Goal: Information Seeking & Learning: Learn about a topic

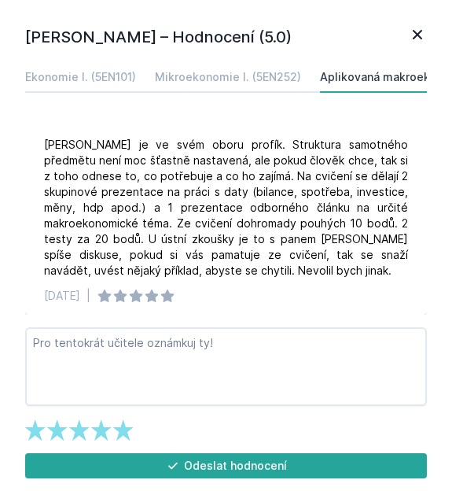
click at [415, 34] on icon at bounding box center [417, 34] width 19 height 19
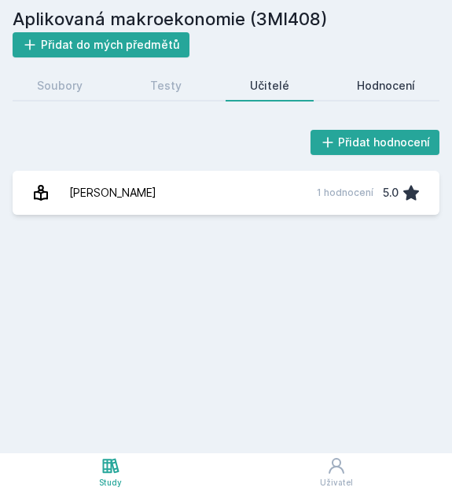
click at [394, 88] on div "Hodnocení" at bounding box center [386, 86] width 58 height 16
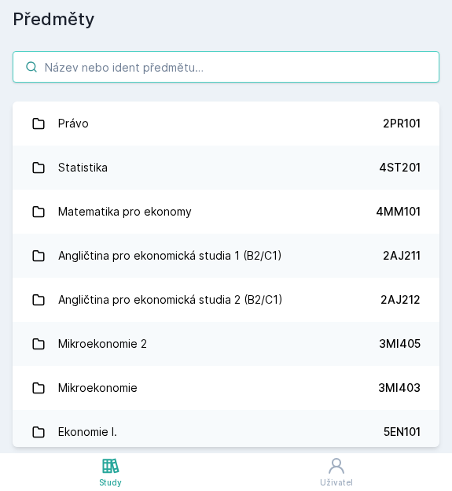
click at [160, 61] on input "search" at bounding box center [226, 66] width 427 height 31
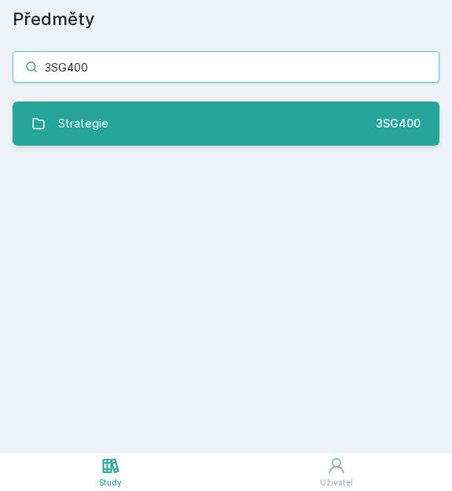
type input "3SG400"
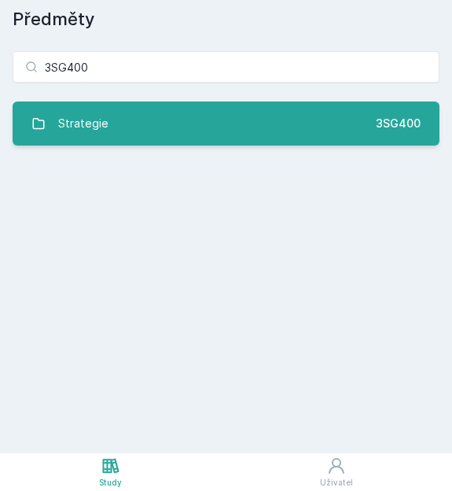
click at [177, 130] on link "Strategie 3SG400" at bounding box center [226, 123] width 427 height 44
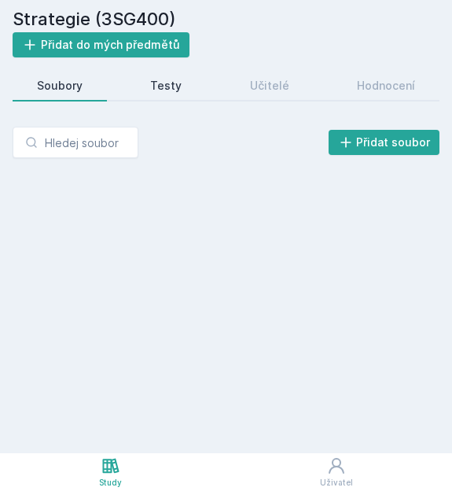
click at [177, 84] on div "Testy" at bounding box center [165, 86] width 31 height 16
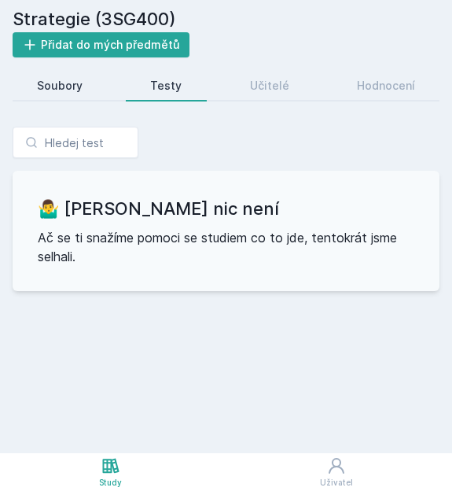
click at [49, 90] on div "Soubory" at bounding box center [60, 86] width 46 height 16
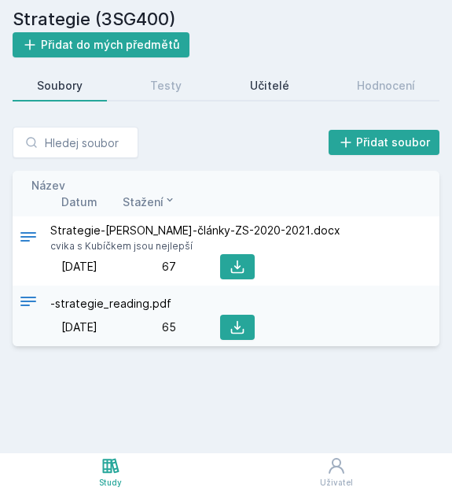
click at [271, 89] on div "Učitelé" at bounding box center [269, 86] width 39 height 16
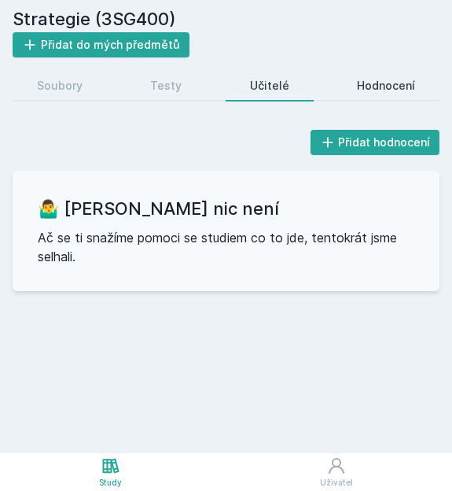
click at [384, 93] on div "Hodnocení" at bounding box center [386, 86] width 58 height 16
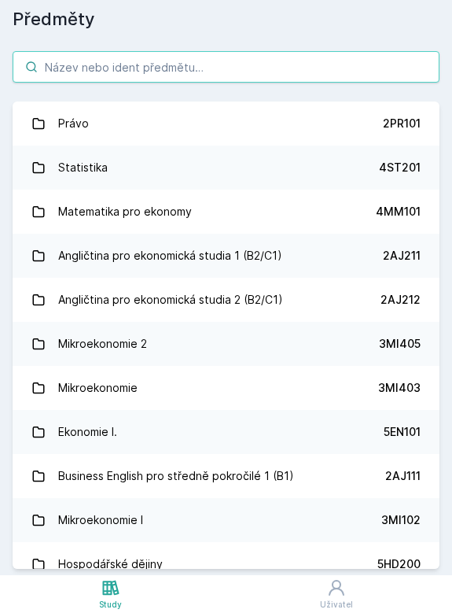
click at [144, 72] on input "search" at bounding box center [226, 66] width 427 height 31
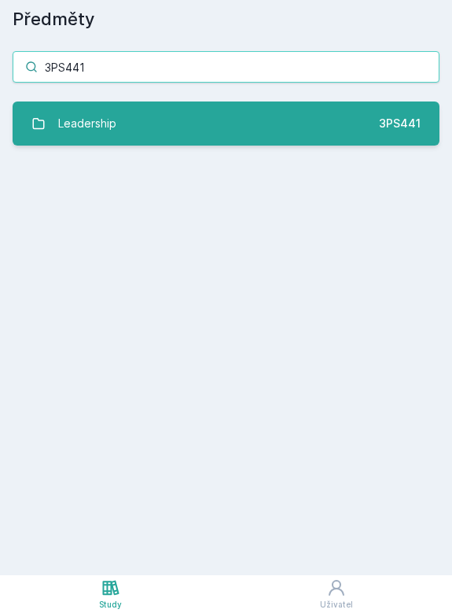
type input "3PS441"
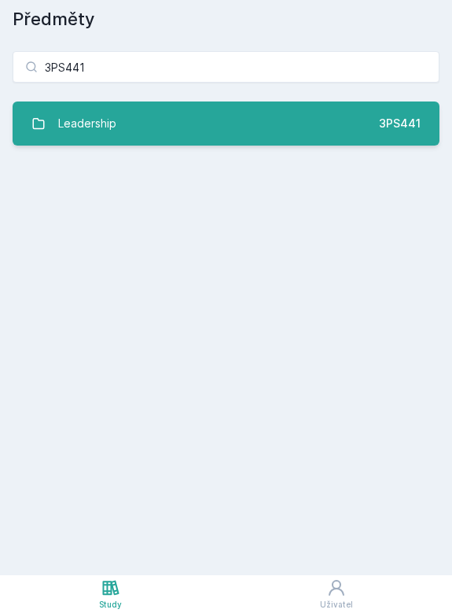
click at [193, 115] on link "Leadership 3PS441" at bounding box center [226, 123] width 427 height 44
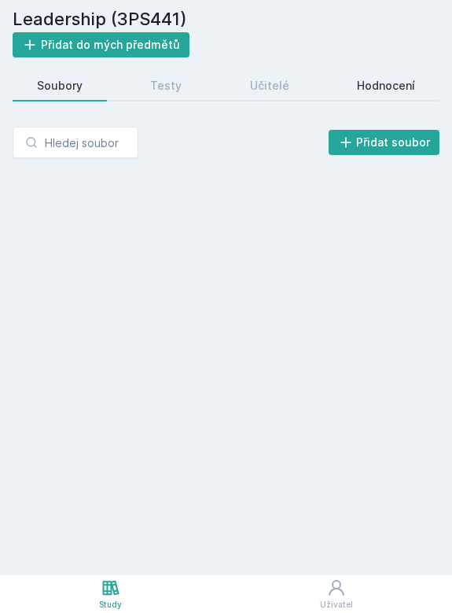
click at [386, 79] on div "Hodnocení" at bounding box center [386, 86] width 58 height 16
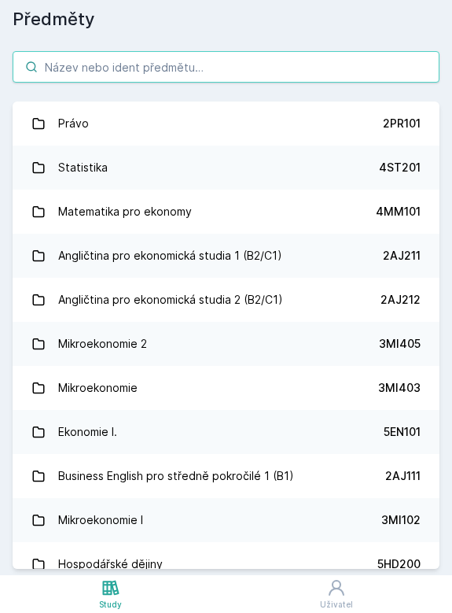
click at [131, 75] on input "search" at bounding box center [226, 66] width 427 height 31
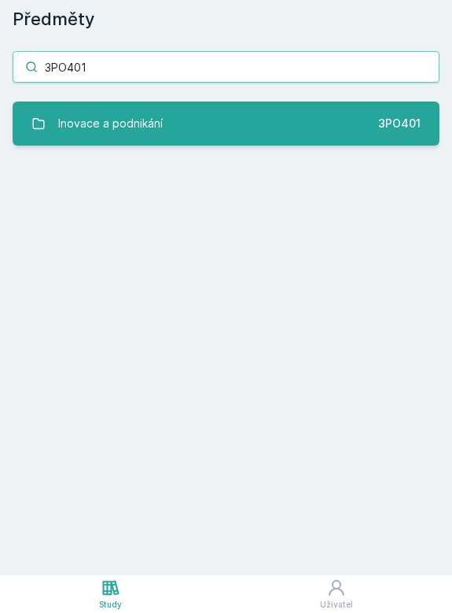
type input "3PO401"
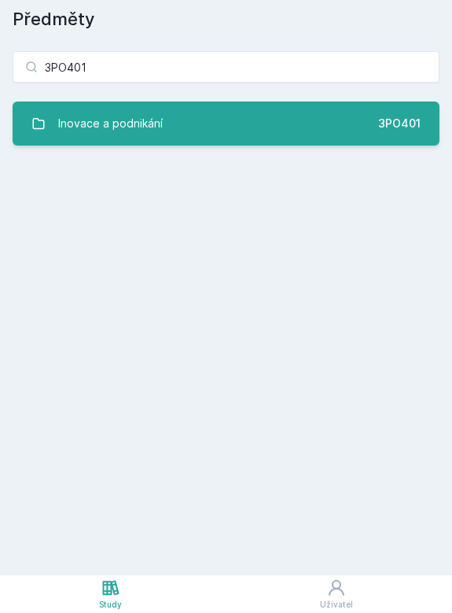
click at [209, 138] on link "Inovace a podnikání 3PO401" at bounding box center [226, 123] width 427 height 44
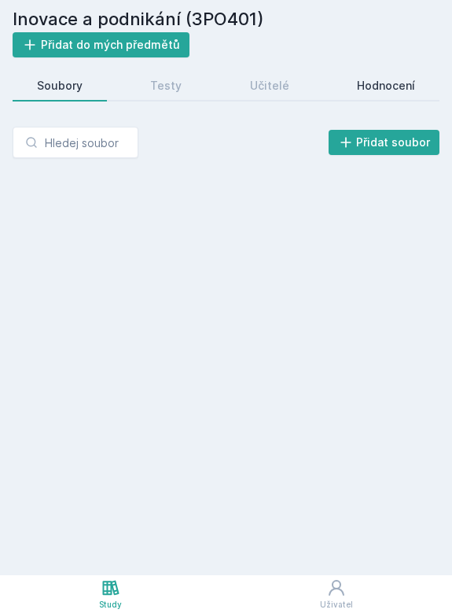
click at [372, 87] on div "Hodnocení" at bounding box center [386, 86] width 58 height 16
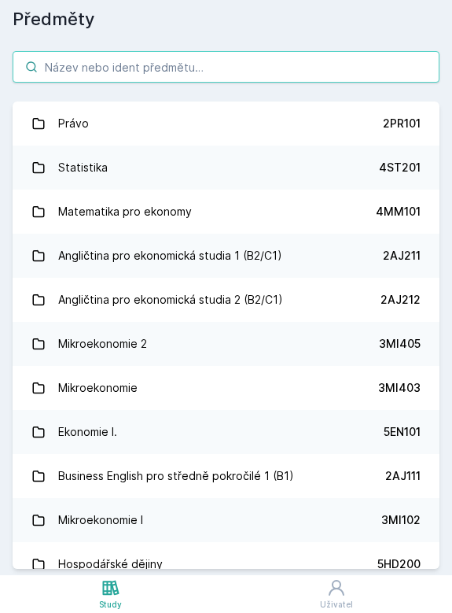
click at [117, 68] on input "search" at bounding box center [226, 66] width 427 height 31
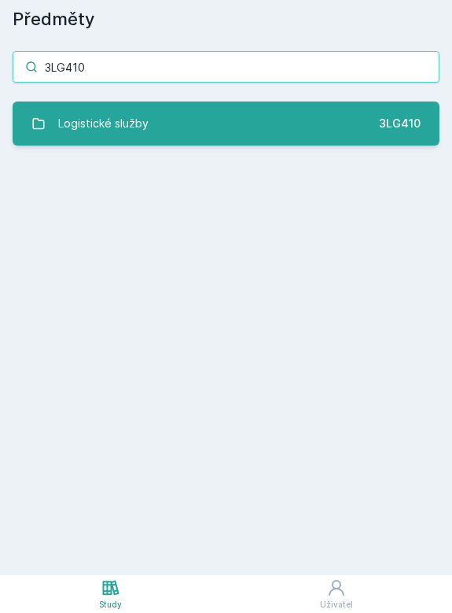
type input "3LG410"
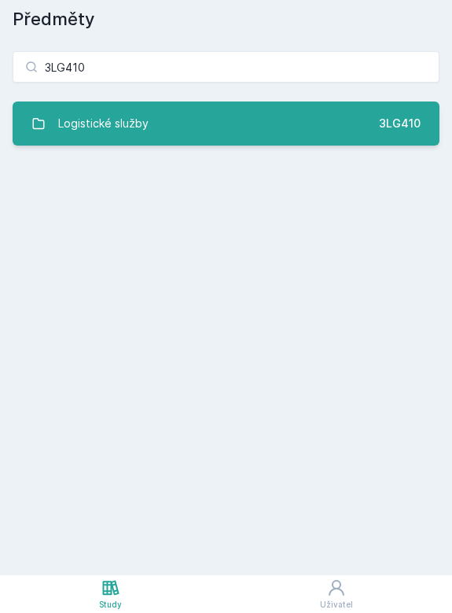
click at [219, 129] on link "Logistické služby 3LG410" at bounding box center [226, 123] width 427 height 44
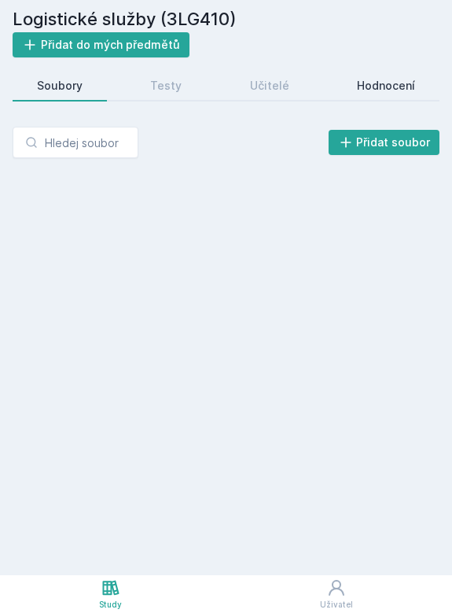
click at [389, 80] on div "Hodnocení" at bounding box center [386, 86] width 58 height 16
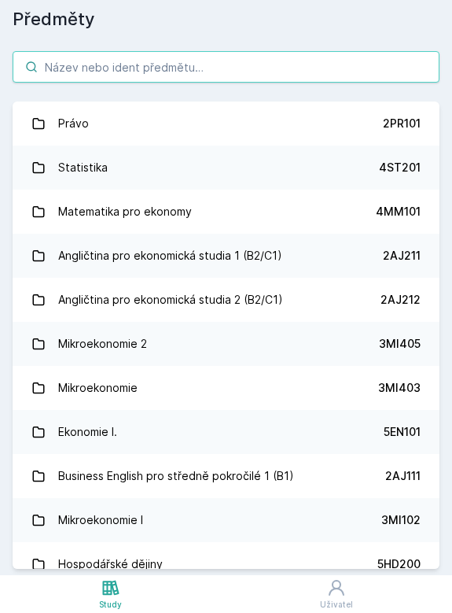
click at [120, 63] on input "search" at bounding box center [226, 66] width 427 height 31
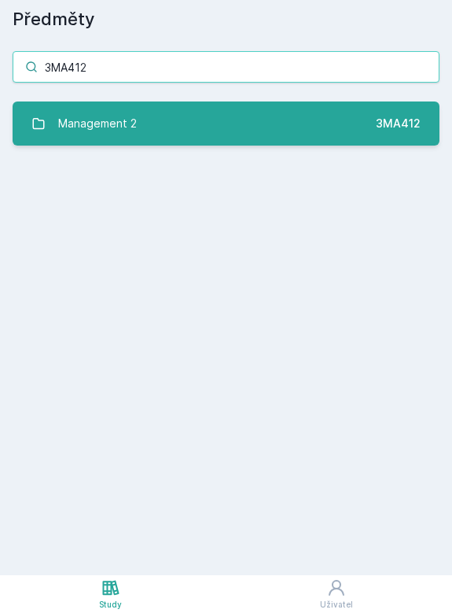
type input "3MA412"
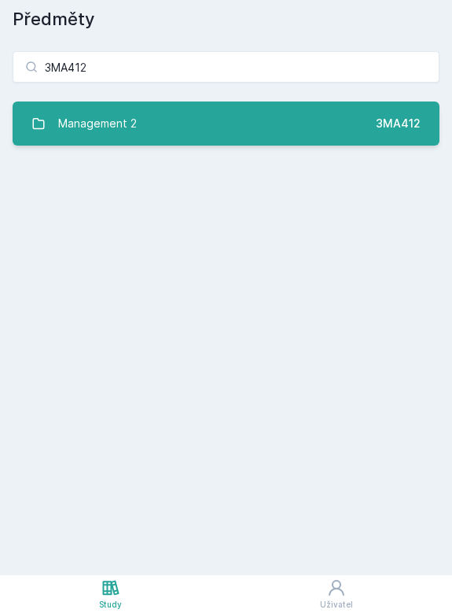
click at [149, 124] on link "Management 2 3MA412" at bounding box center [226, 123] width 427 height 44
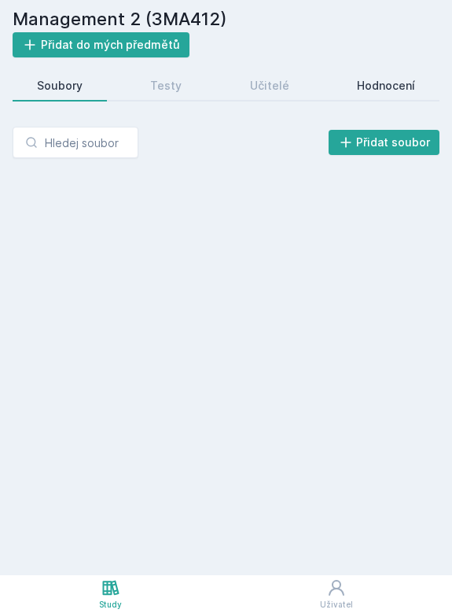
click at [411, 73] on link "Hodnocení" at bounding box center [386, 85] width 107 height 31
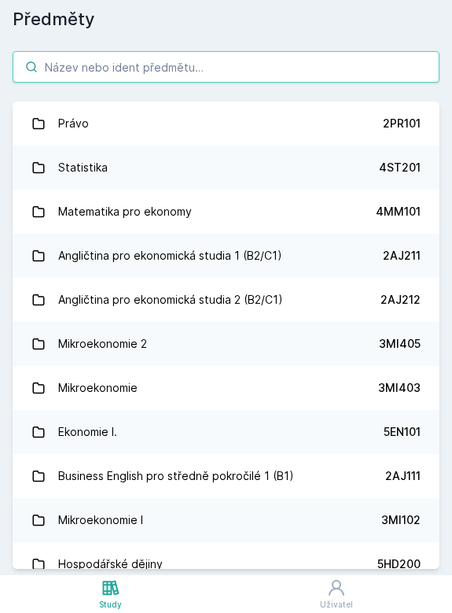
click at [135, 71] on input "search" at bounding box center [226, 66] width 427 height 31
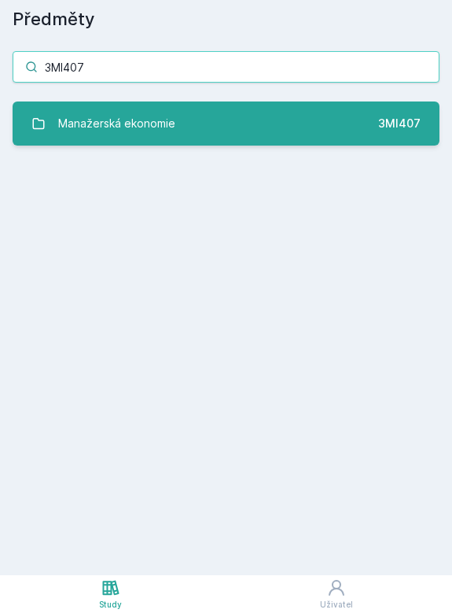
type input "3MI407"
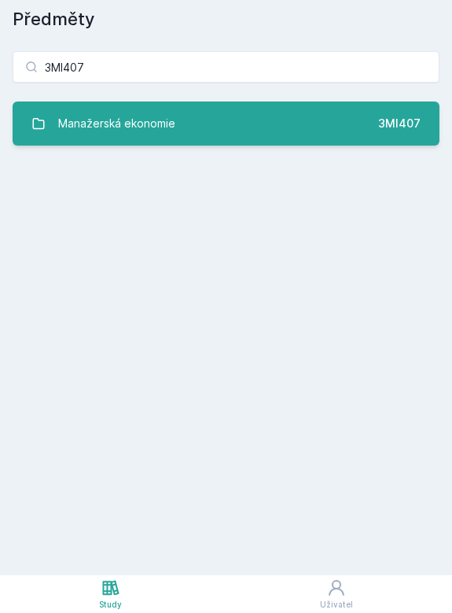
click at [232, 117] on link "Manažerská ekonomie 3MI407" at bounding box center [226, 123] width 427 height 44
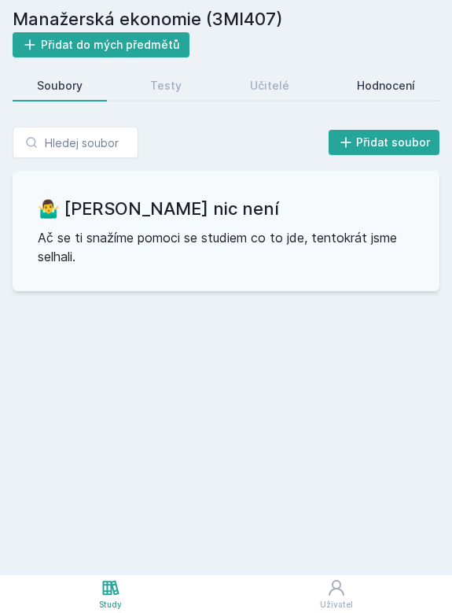
click at [378, 78] on div "Hodnocení" at bounding box center [386, 86] width 58 height 16
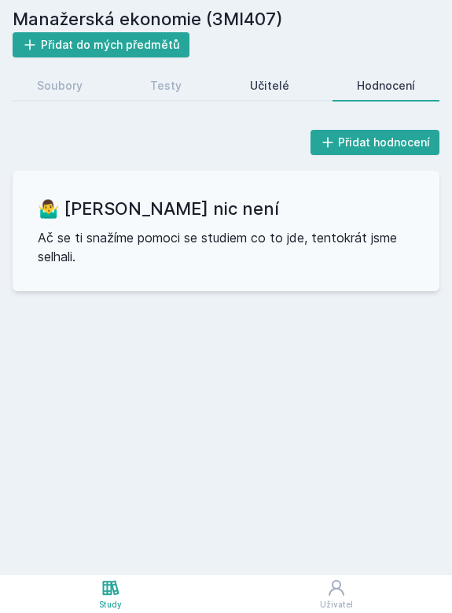
click at [260, 81] on div "Učitelé" at bounding box center [269, 86] width 39 height 16
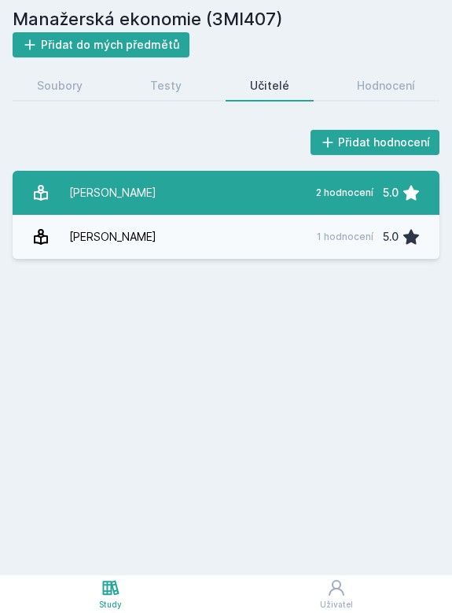
click at [153, 195] on link "Hudík Marek 2 hodnocení 5.0" at bounding box center [226, 193] width 427 height 44
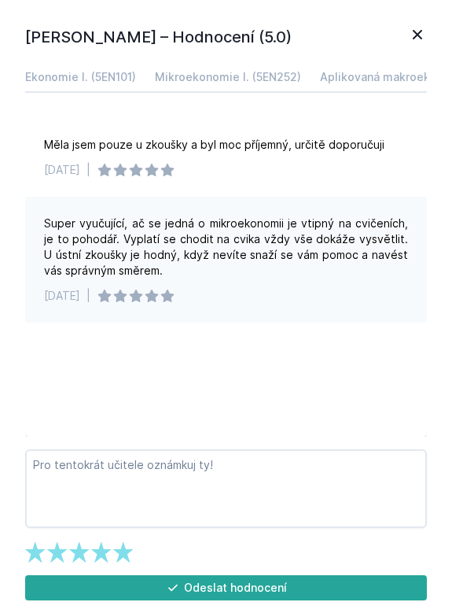
click at [421, 38] on icon at bounding box center [417, 34] width 9 height 9
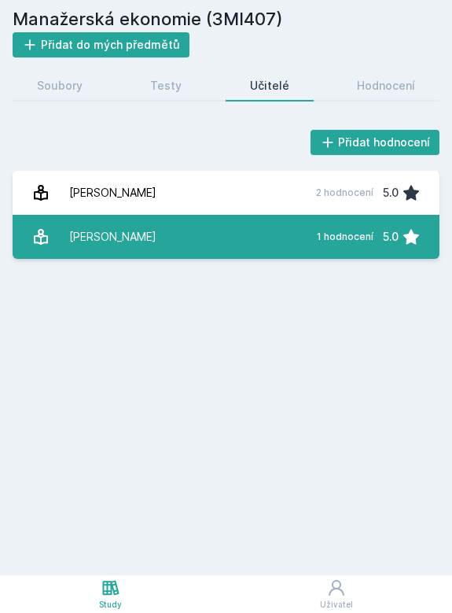
click at [171, 247] on link "Macáková Libuše 1 hodnocení 5.0" at bounding box center [226, 237] width 427 height 44
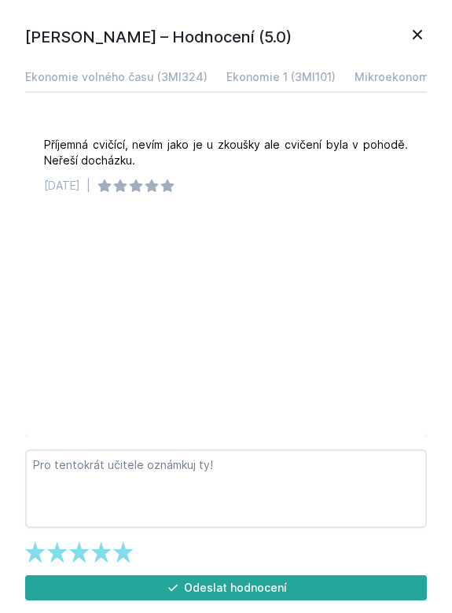
click at [415, 40] on icon at bounding box center [417, 34] width 19 height 19
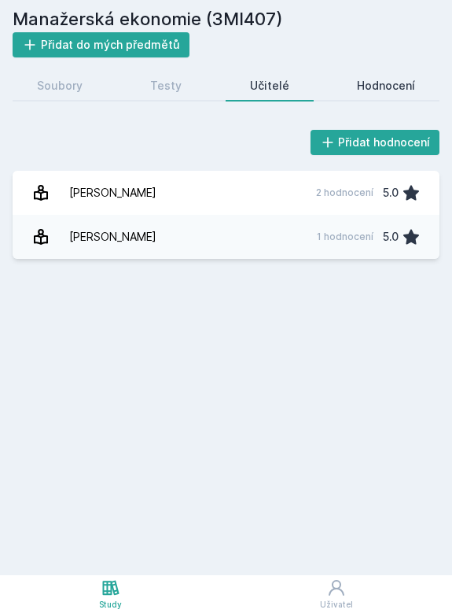
click at [394, 79] on div "Hodnocení" at bounding box center [386, 86] width 58 height 16
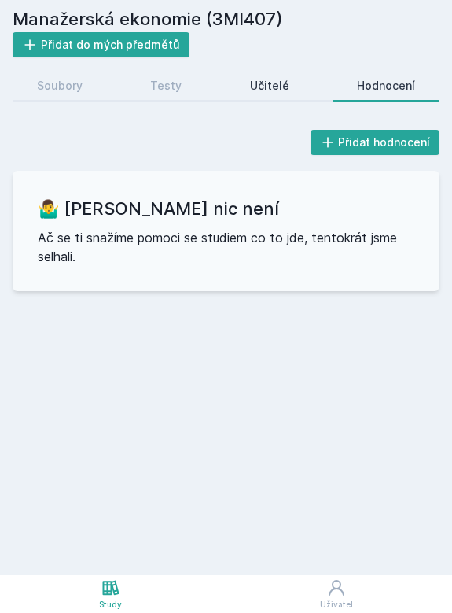
click at [257, 79] on div "Učitelé" at bounding box center [269, 86] width 39 height 16
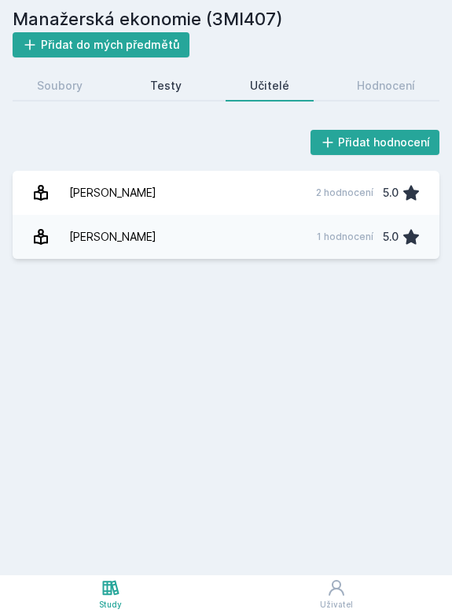
click at [182, 88] on link "Testy" at bounding box center [166, 85] width 80 height 31
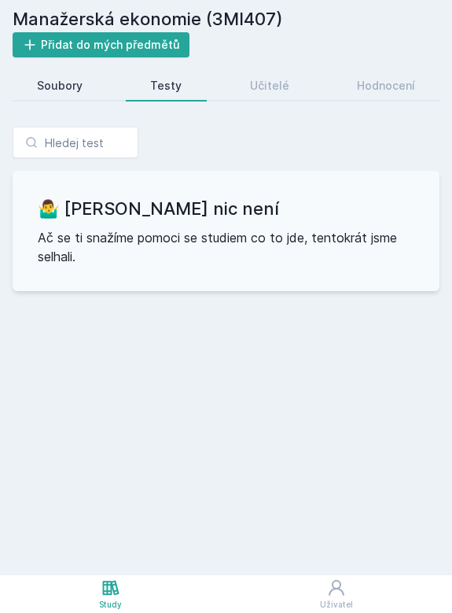
click at [72, 89] on div "Soubory" at bounding box center [60, 86] width 46 height 16
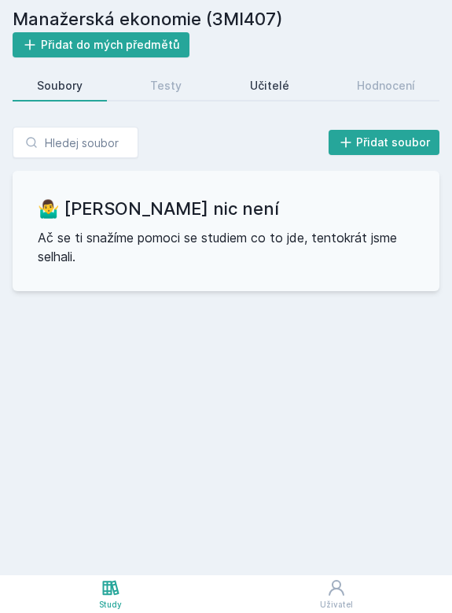
click at [243, 96] on link "Učitelé" at bounding box center [270, 85] width 88 height 31
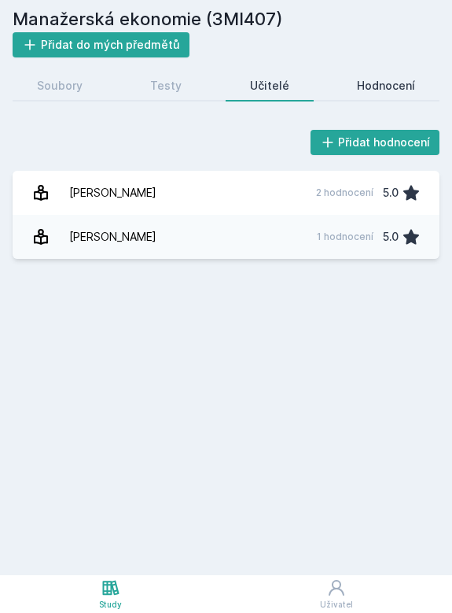
click at [393, 83] on div "Hodnocení" at bounding box center [386, 86] width 58 height 16
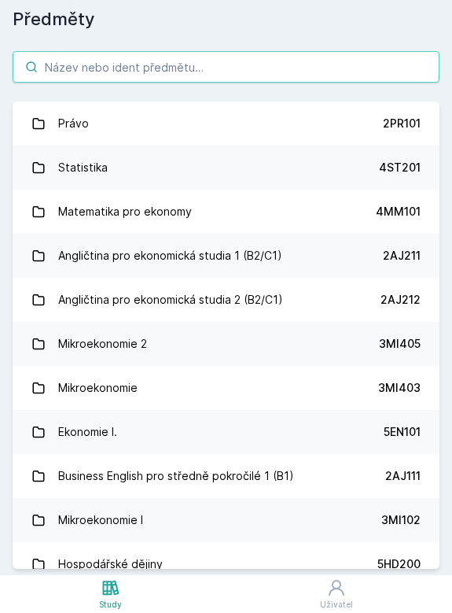
click at [127, 65] on input "search" at bounding box center [226, 66] width 427 height 31
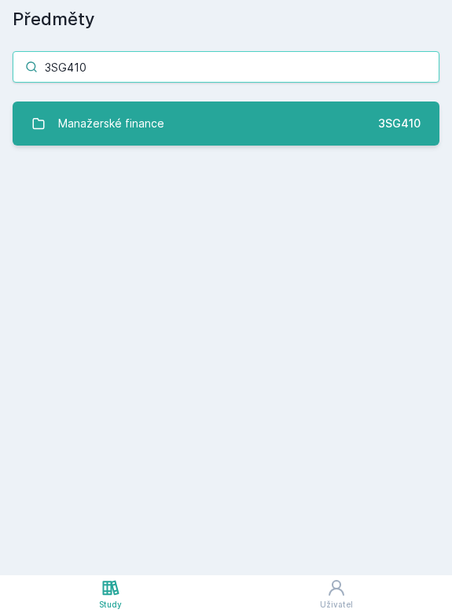
type input "3SG410"
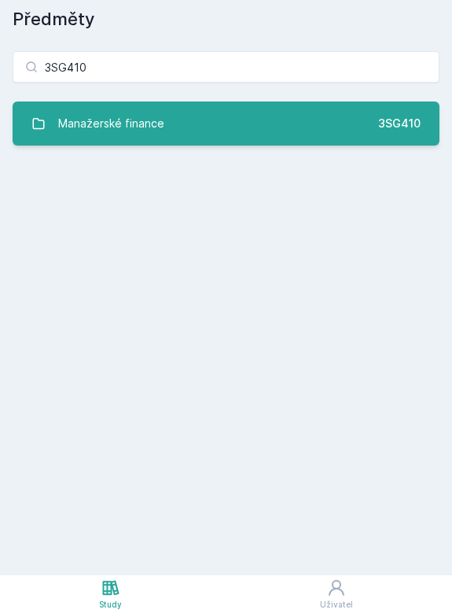
click at [194, 109] on link "Manažerské finance 3SG410" at bounding box center [226, 123] width 427 height 44
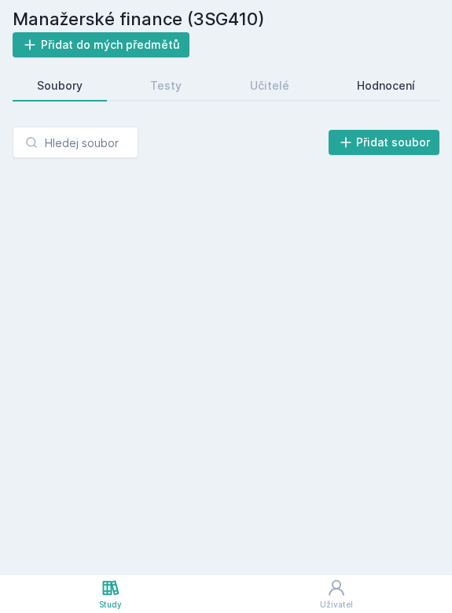
click at [385, 83] on div "Hodnocení" at bounding box center [386, 86] width 58 height 16
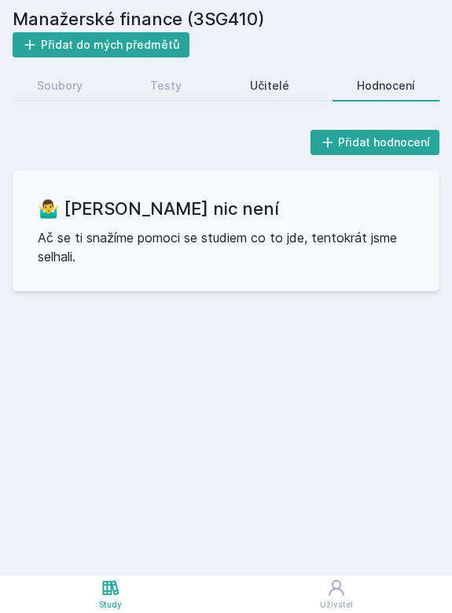
click at [260, 91] on div "Učitelé" at bounding box center [269, 86] width 39 height 16
click at [156, 89] on div "Testy" at bounding box center [165, 86] width 31 height 16
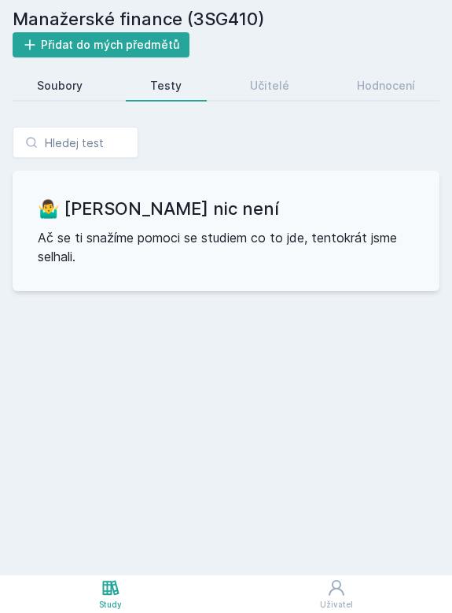
click at [73, 84] on div "Soubory" at bounding box center [60, 86] width 46 height 16
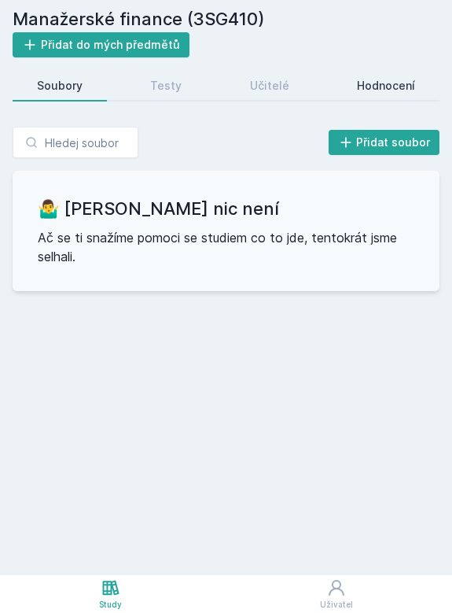
click at [384, 87] on div "Hodnocení" at bounding box center [386, 86] width 58 height 16
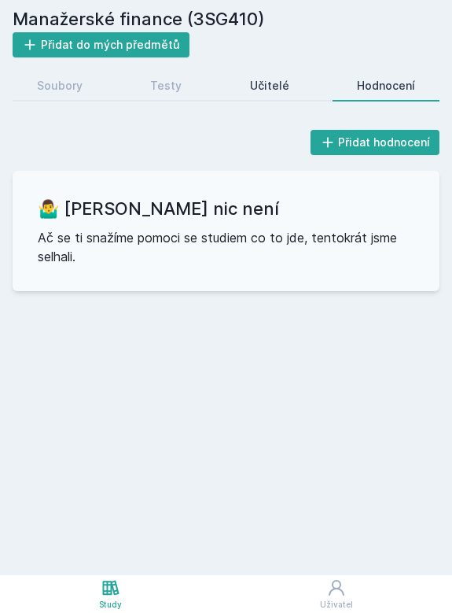
click at [253, 90] on div "Učitelé" at bounding box center [269, 86] width 39 height 16
click at [172, 89] on div "Testy" at bounding box center [165, 86] width 31 height 16
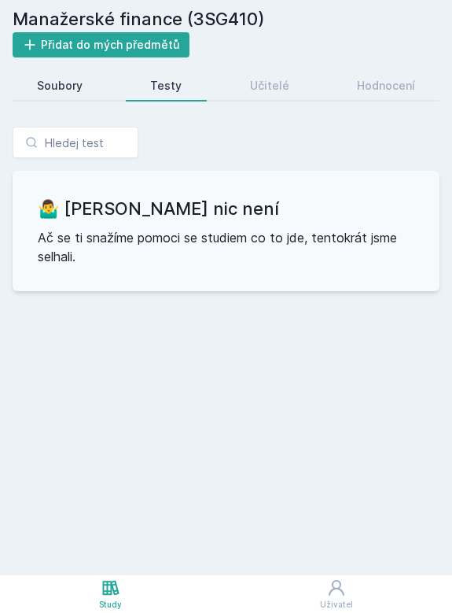
click at [54, 95] on link "Soubory" at bounding box center [60, 85] width 94 height 31
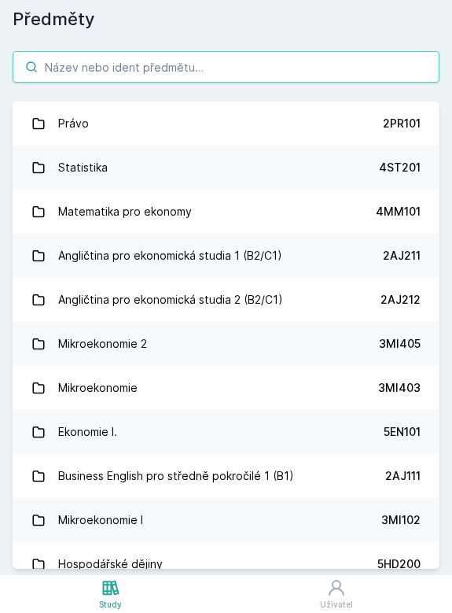
click at [137, 79] on input "search" at bounding box center [226, 66] width 427 height 31
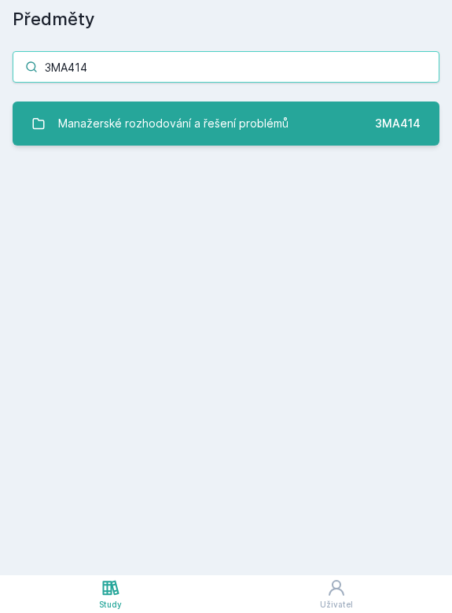
type input "3MA414"
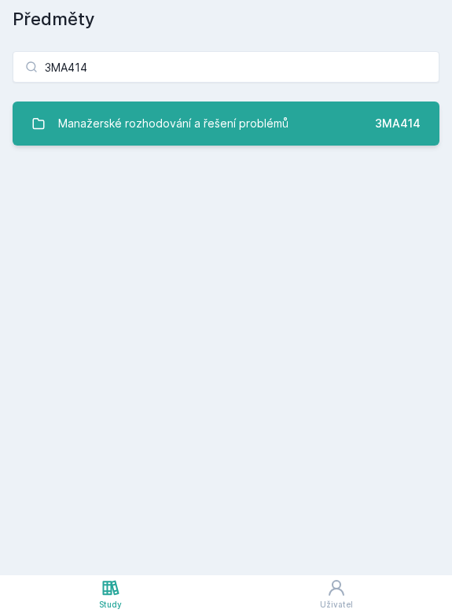
click at [249, 133] on div "Manažerské rozhodování a řešení problémů" at bounding box center [173, 123] width 231 height 31
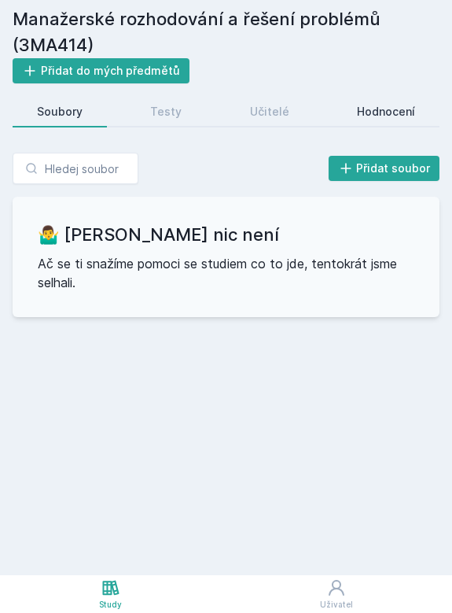
click at [386, 106] on div "Hodnocení" at bounding box center [386, 112] width 58 height 16
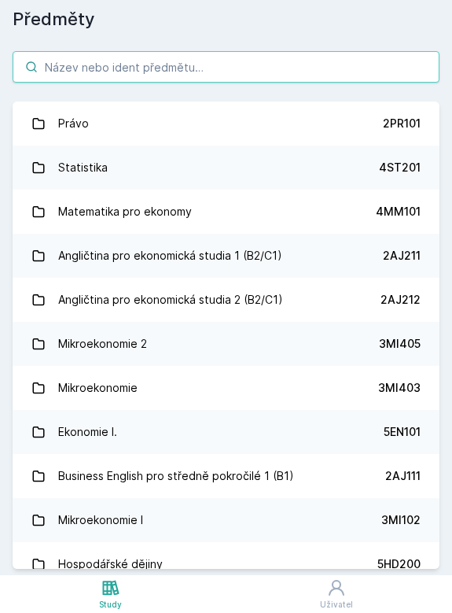
click at [120, 68] on input "search" at bounding box center [226, 66] width 427 height 31
click at [223, 70] on input "search" at bounding box center [226, 66] width 427 height 31
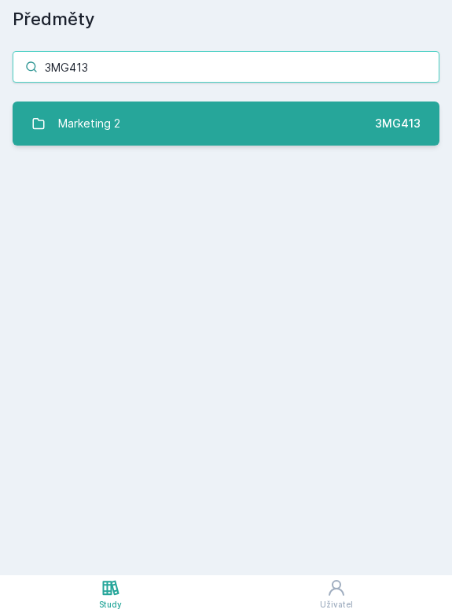
type input "3MG413"
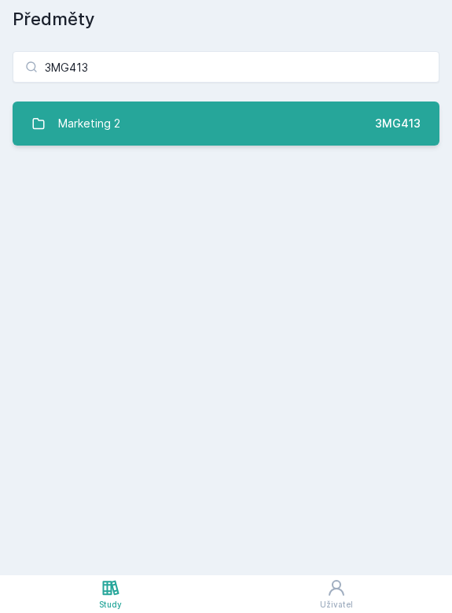
click at [164, 124] on link "Marketing 2 3MG413" at bounding box center [226, 123] width 427 height 44
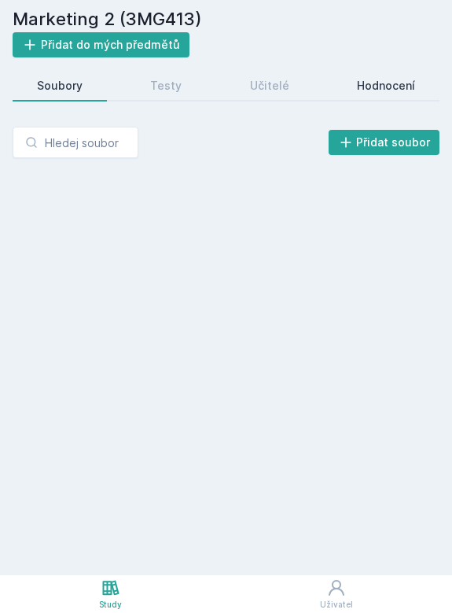
click at [390, 89] on div "Hodnocení" at bounding box center [386, 86] width 58 height 16
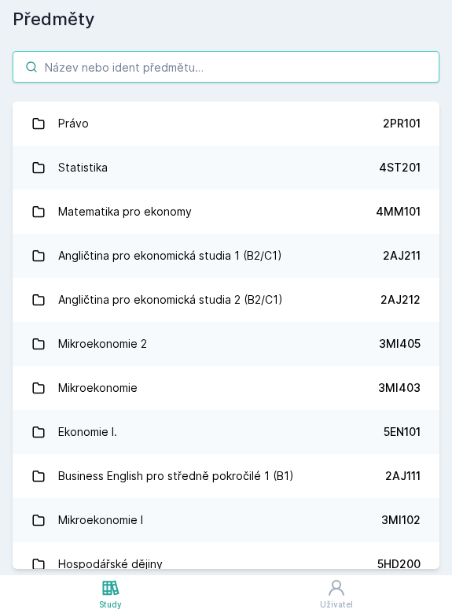
click at [145, 72] on input "search" at bounding box center [226, 66] width 427 height 31
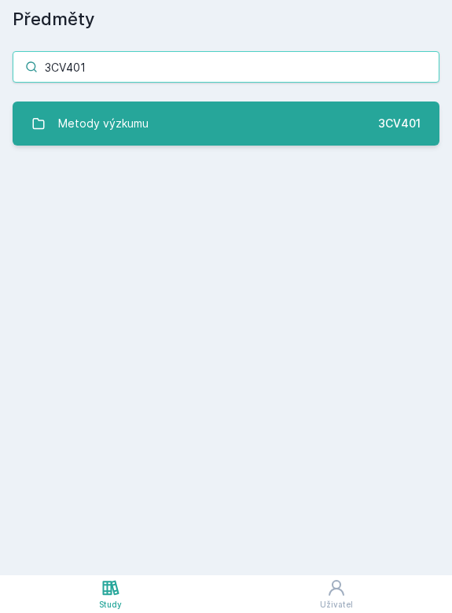
type input "3CV401"
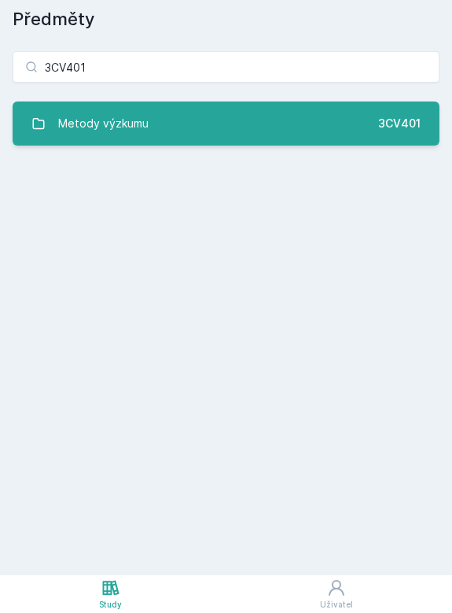
click at [214, 126] on link "Metody výzkumu 3CV401" at bounding box center [226, 123] width 427 height 44
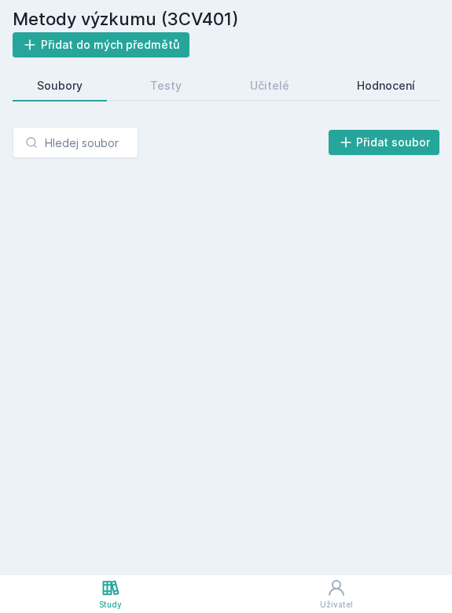
click at [382, 90] on div "Hodnocení" at bounding box center [386, 86] width 58 height 16
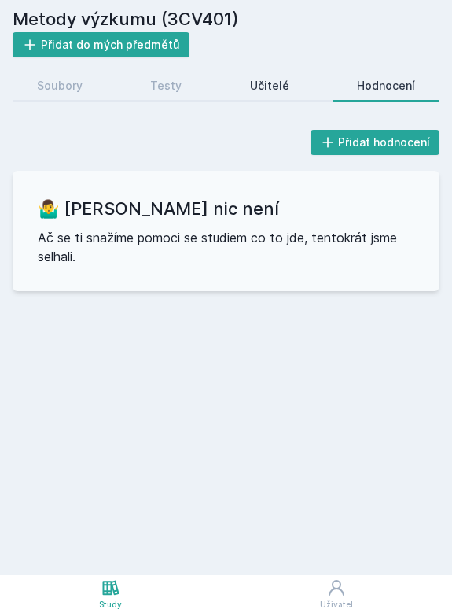
click at [266, 89] on div "Učitelé" at bounding box center [269, 86] width 39 height 16
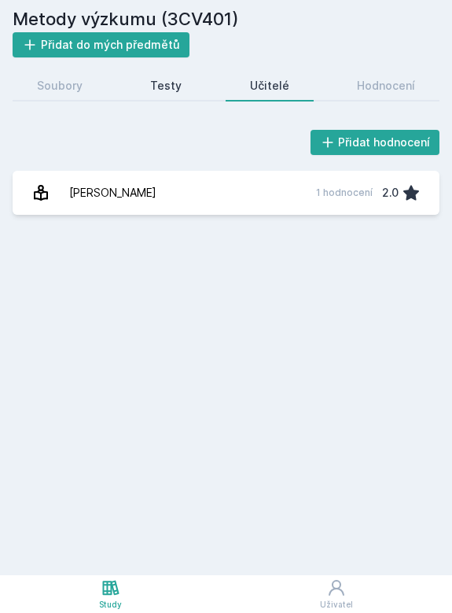
click at [179, 87] on div "Testy" at bounding box center [165, 86] width 31 height 16
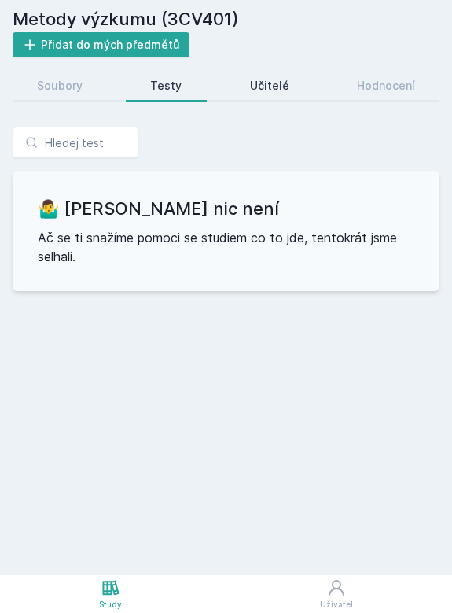
click at [289, 88] on link "Učitelé" at bounding box center [270, 85] width 88 height 31
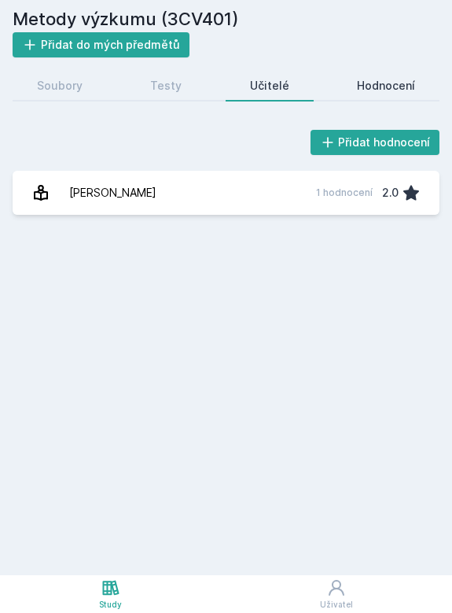
click at [367, 84] on div "Hodnocení" at bounding box center [386, 86] width 58 height 16
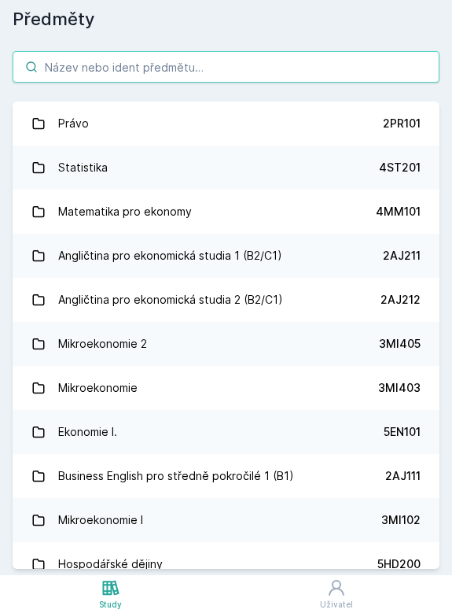
click at [152, 72] on input "search" at bounding box center [226, 66] width 427 height 31
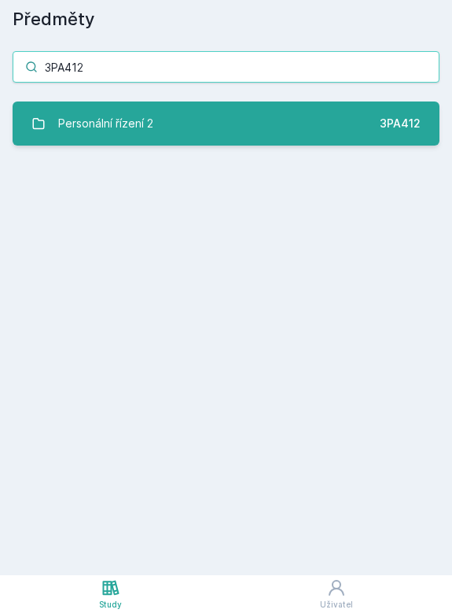
type input "3PA412"
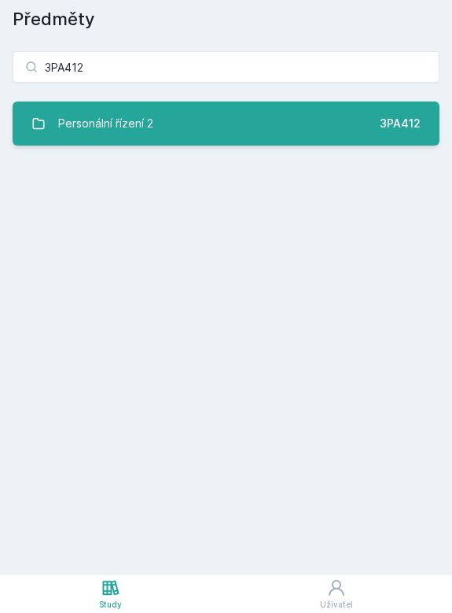
click at [175, 109] on link "Personální řízení 2 3PA412" at bounding box center [226, 123] width 427 height 44
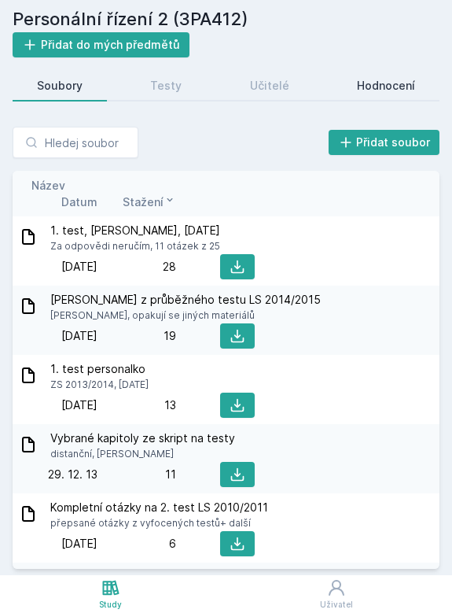
click at [370, 87] on div "Hodnocení" at bounding box center [386, 86] width 58 height 16
